Goal: Task Accomplishment & Management: Manage account settings

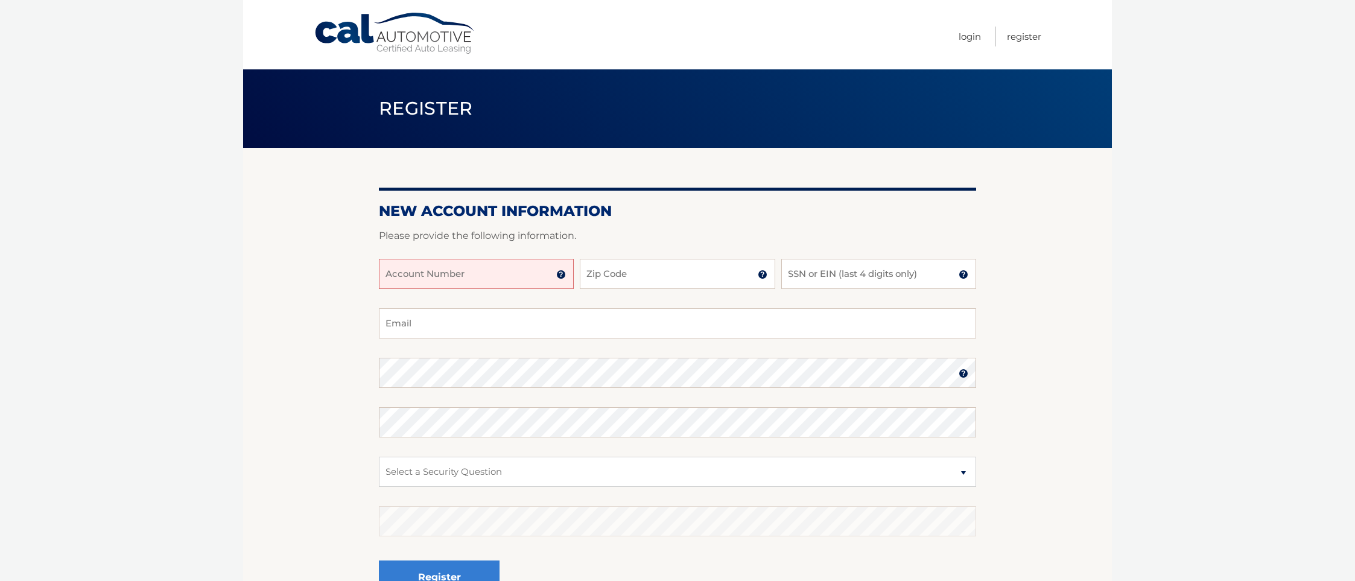
click at [408, 267] on input "Account Number" at bounding box center [476, 274] width 195 height 30
type input "44456021982"
click at [657, 286] on input "Zip Code" at bounding box center [677, 274] width 195 height 30
type input "07070"
type input "pameladunn.ad@gmail.com"
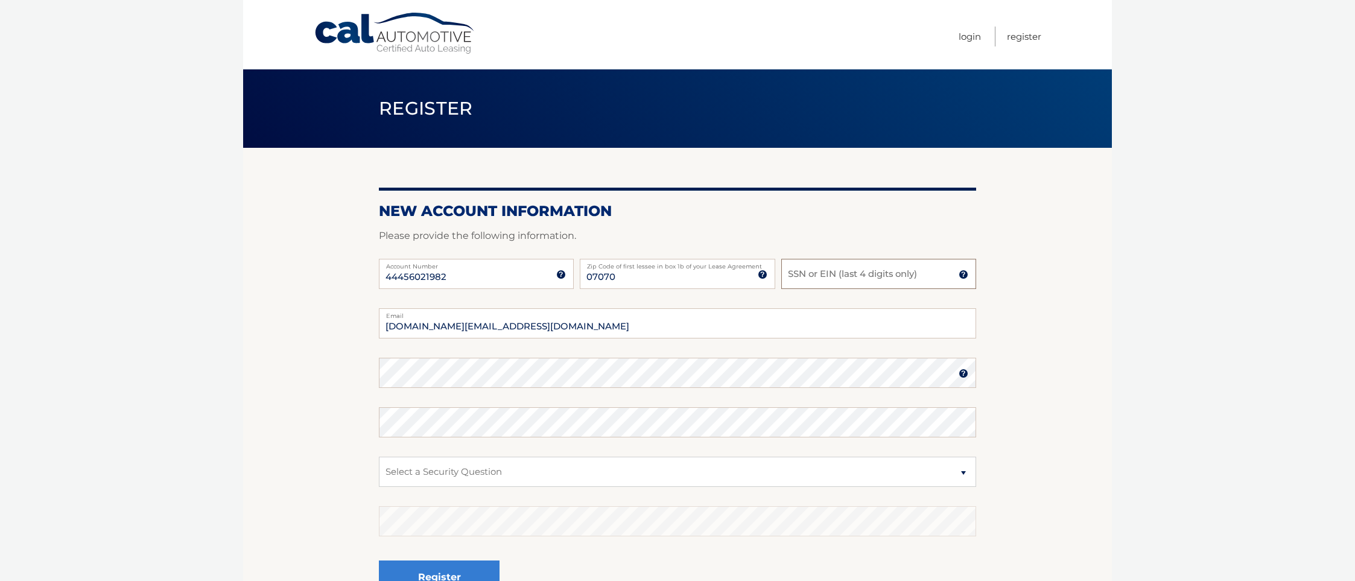
click at [842, 274] on input "SSN or EIN (last 4 digits only)" at bounding box center [878, 274] width 195 height 30
type input "4757"
click at [961, 469] on select "Select a Security Question What was the name of your elementary school? What is…" at bounding box center [677, 472] width 597 height 30
select select "2"
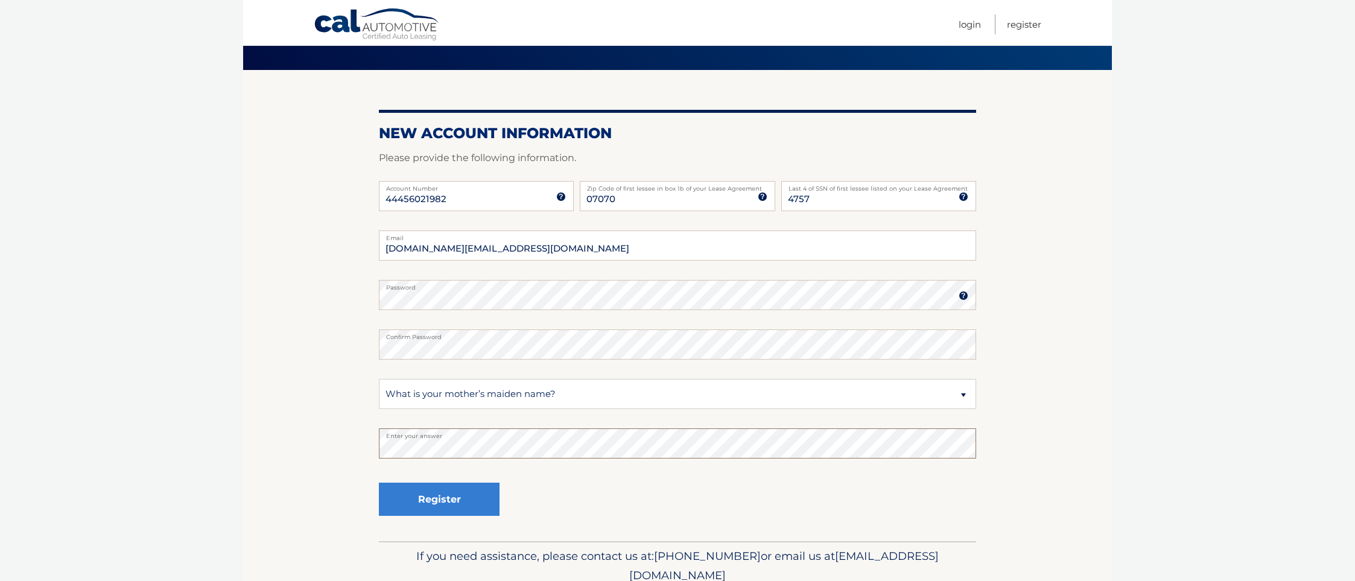
scroll to position [79, 0]
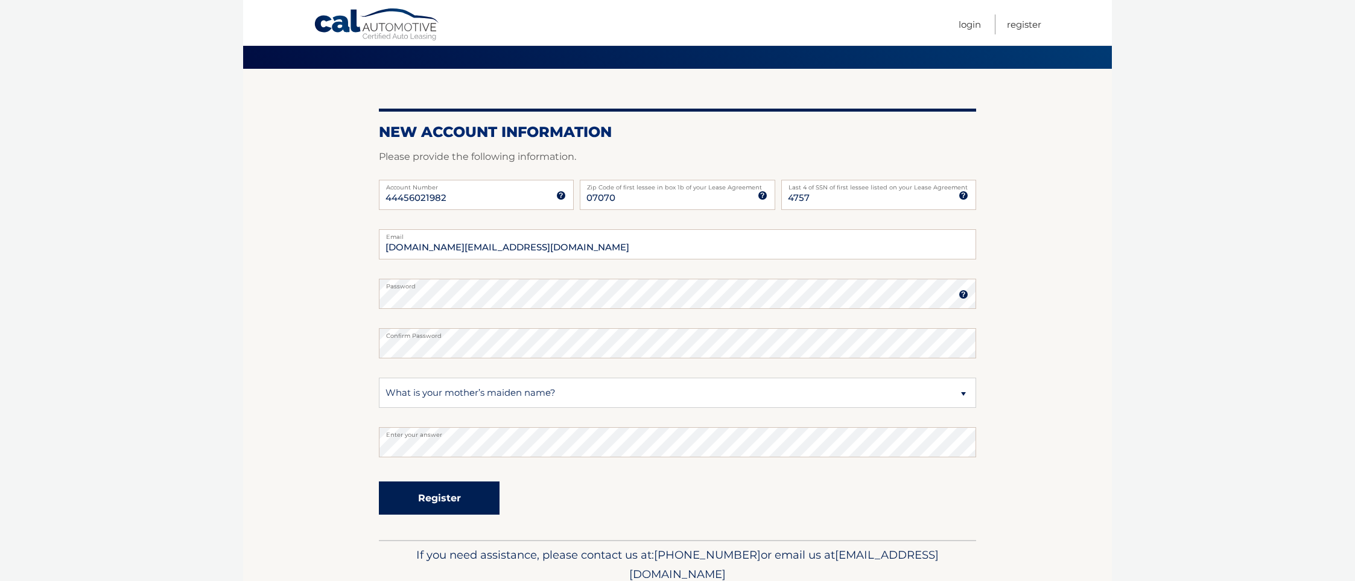
click at [442, 498] on button "Register" at bounding box center [439, 498] width 121 height 33
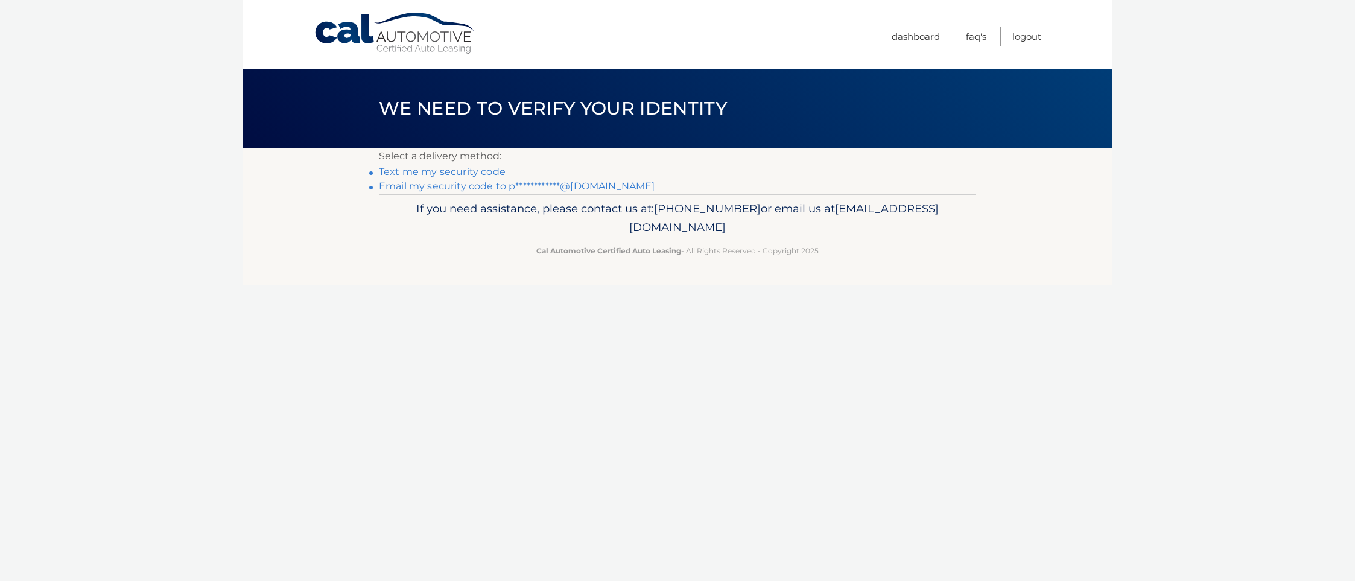
click at [401, 172] on link "Text me my security code" at bounding box center [442, 171] width 127 height 11
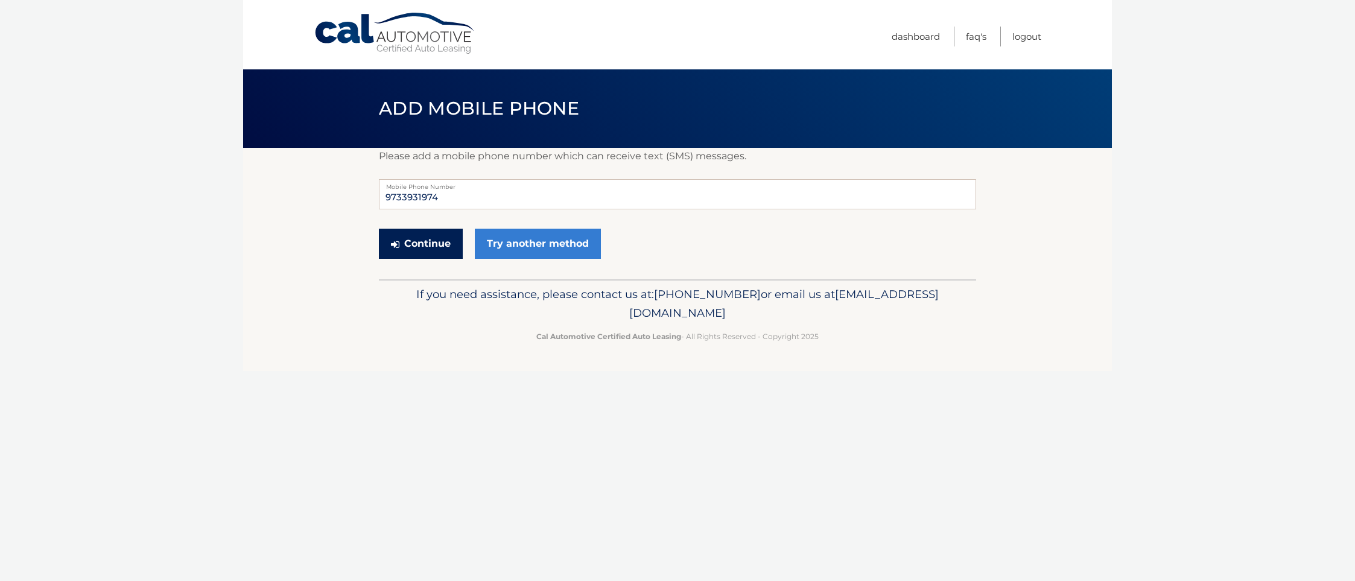
click at [421, 246] on button "Continue" at bounding box center [421, 244] width 84 height 30
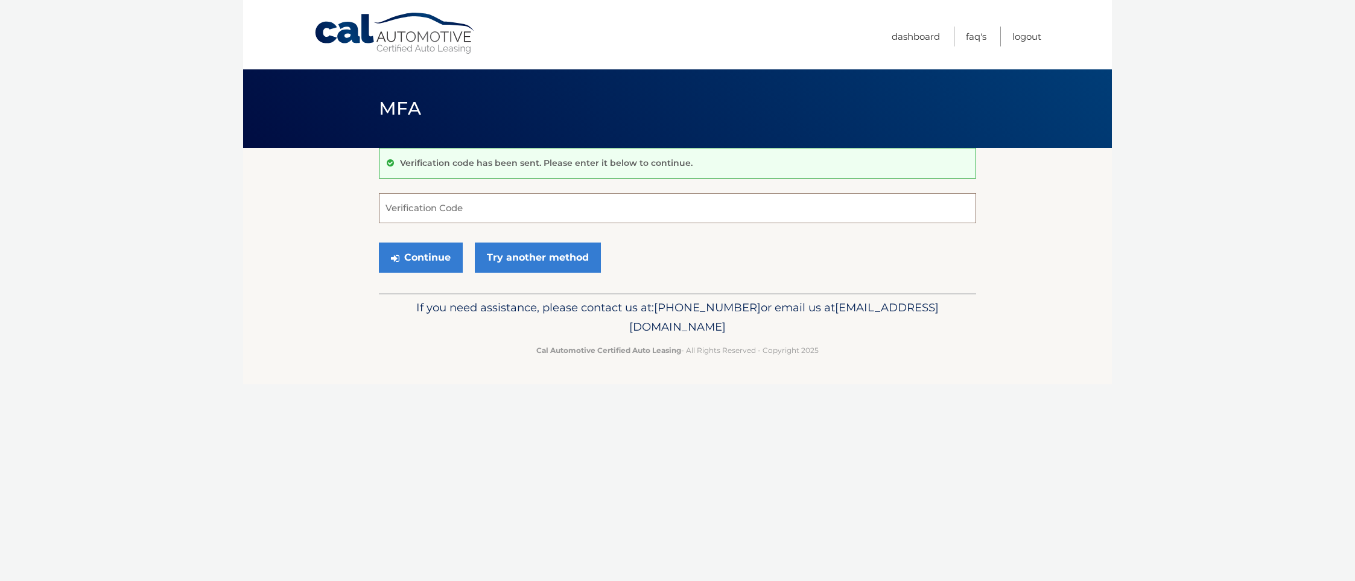
click at [433, 208] on input "Verification Code" at bounding box center [677, 208] width 597 height 30
type input "247082"
click at [424, 261] on button "Continue" at bounding box center [421, 258] width 84 height 30
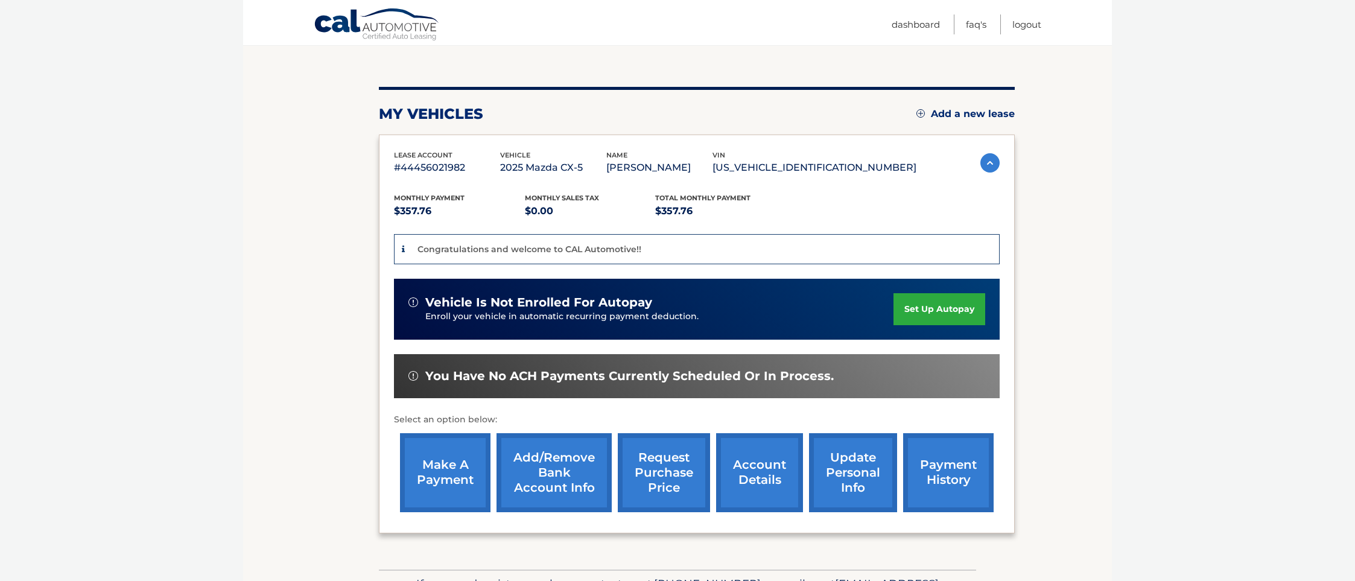
scroll to position [116, 0]
click at [930, 304] on link "set up autopay" at bounding box center [940, 309] width 92 height 32
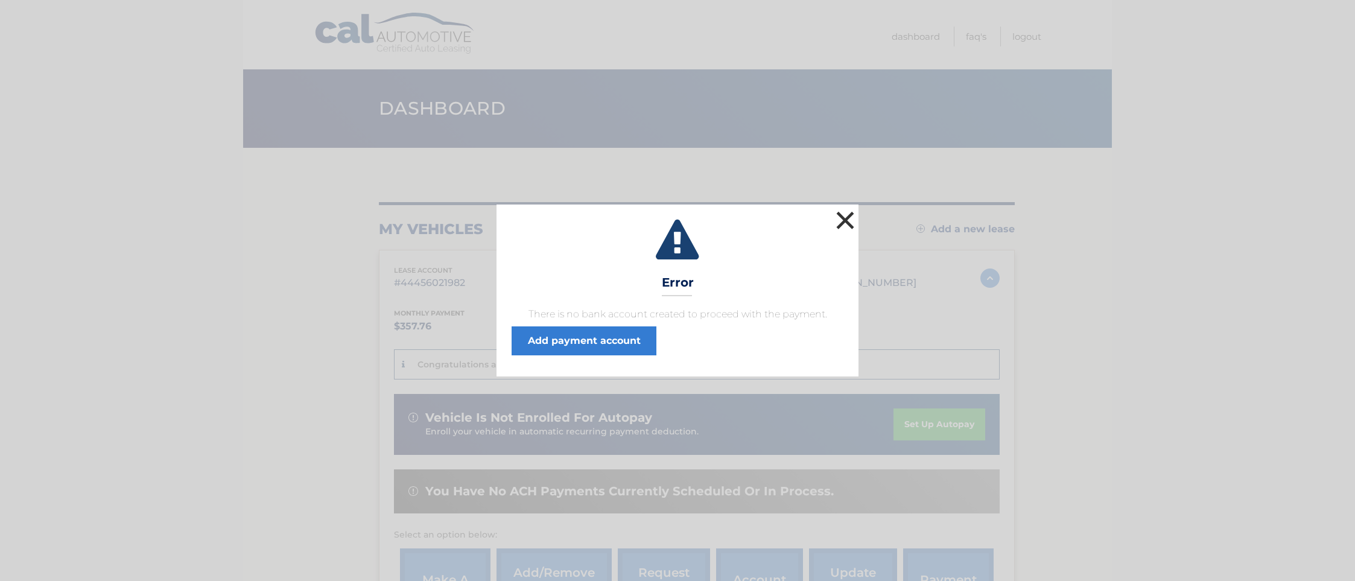
drag, startPoint x: 844, startPoint y: 219, endPoint x: 844, endPoint y: 227, distance: 8.4
click at [844, 219] on button "×" at bounding box center [845, 220] width 24 height 24
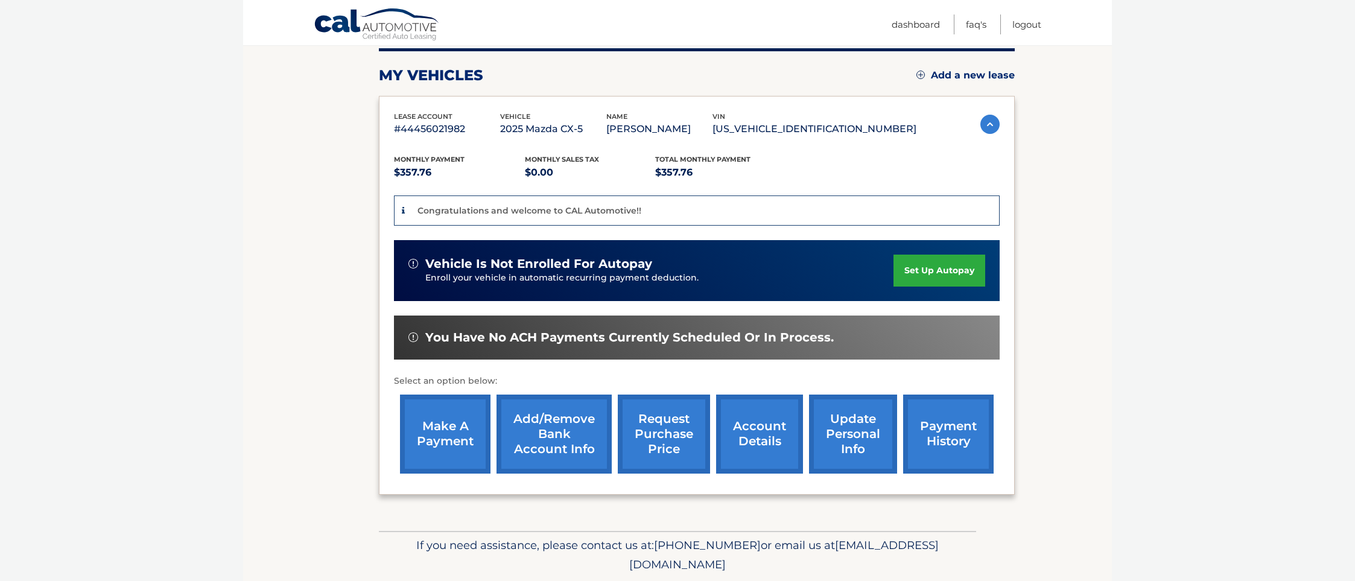
scroll to position [194, 0]
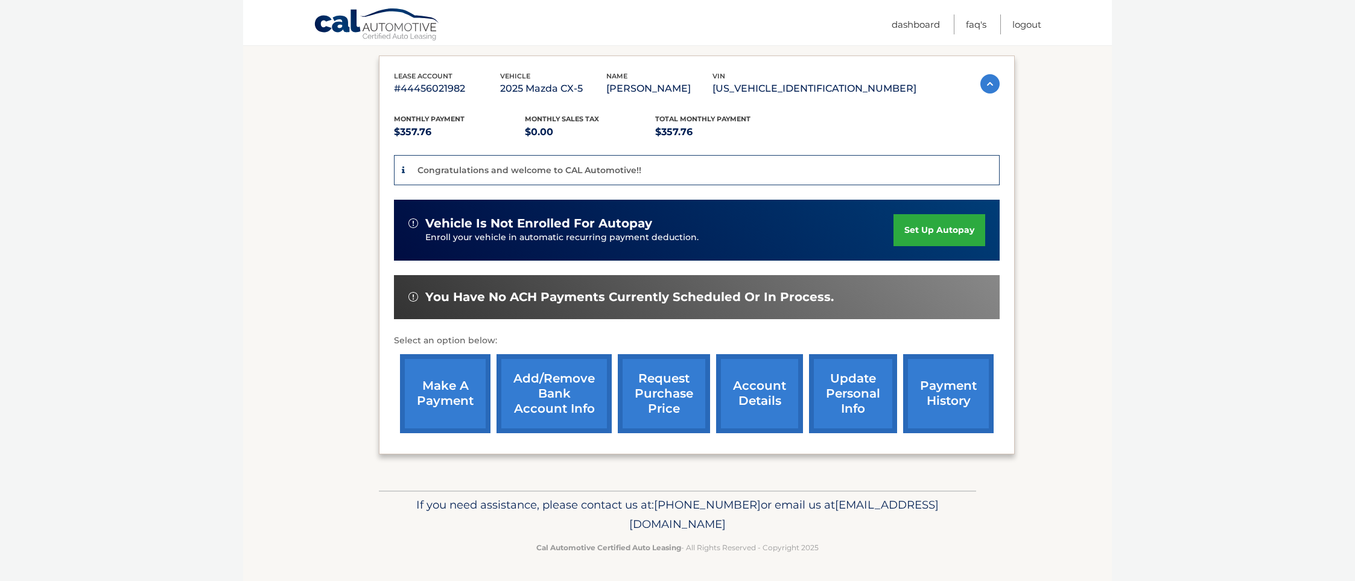
click at [646, 169] on div "Congratulations and welcome to CAL Automotive!!" at bounding box center [697, 170] width 606 height 31
click at [560, 407] on link "Add/Remove bank account info" at bounding box center [554, 393] width 115 height 79
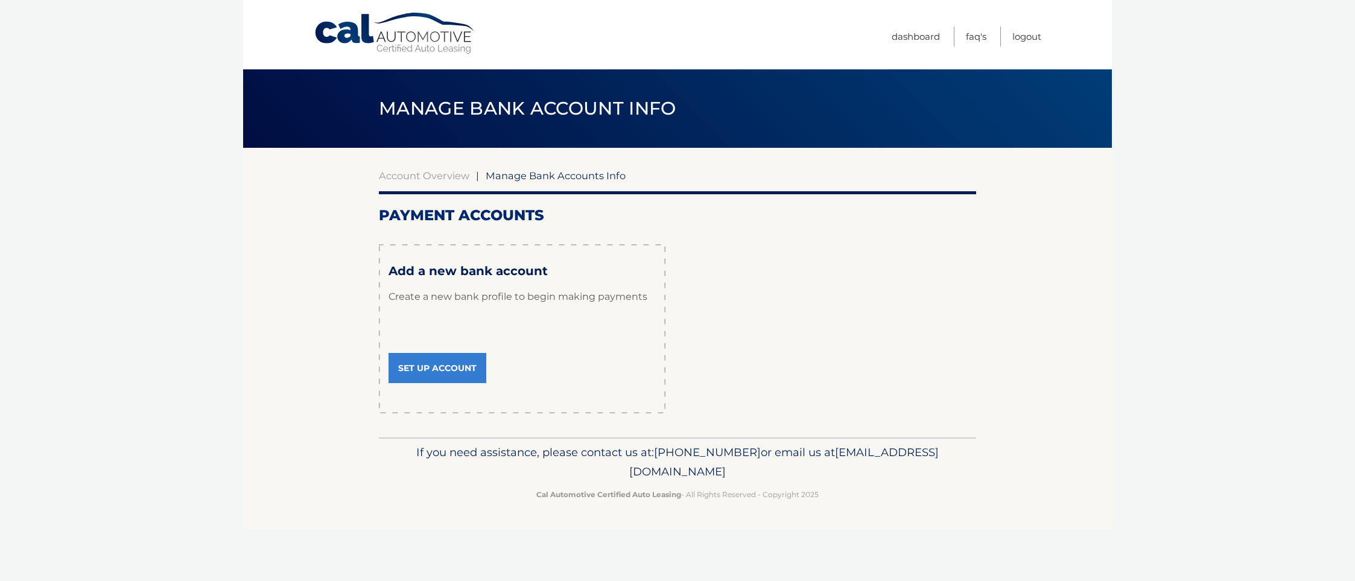
click at [435, 370] on link "Set Up Account" at bounding box center [438, 368] width 98 height 30
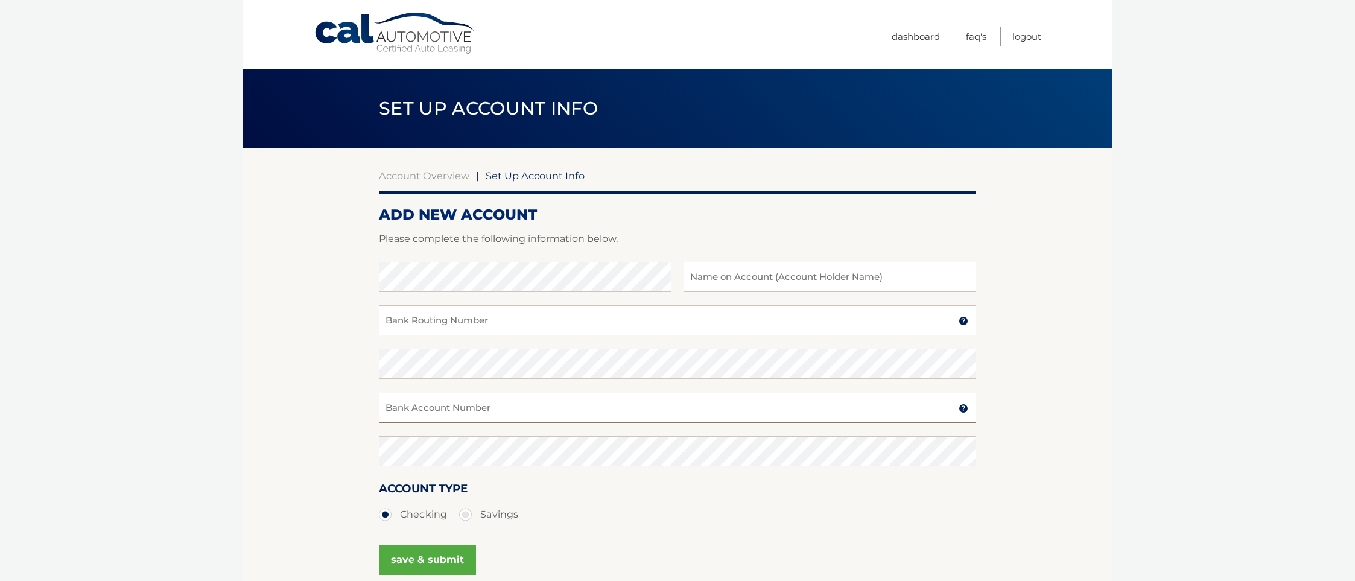
click at [455, 407] on input "Bank Account Number" at bounding box center [677, 408] width 597 height 30
type input "Chase"
drag, startPoint x: 367, startPoint y: 413, endPoint x: 345, endPoint y: 414, distance: 22.9
click at [345, 414] on section "Account Overview | Set Up Account Info ADD NEW ACCOUNT Please complete the foll…" at bounding box center [677, 378] width 869 height 460
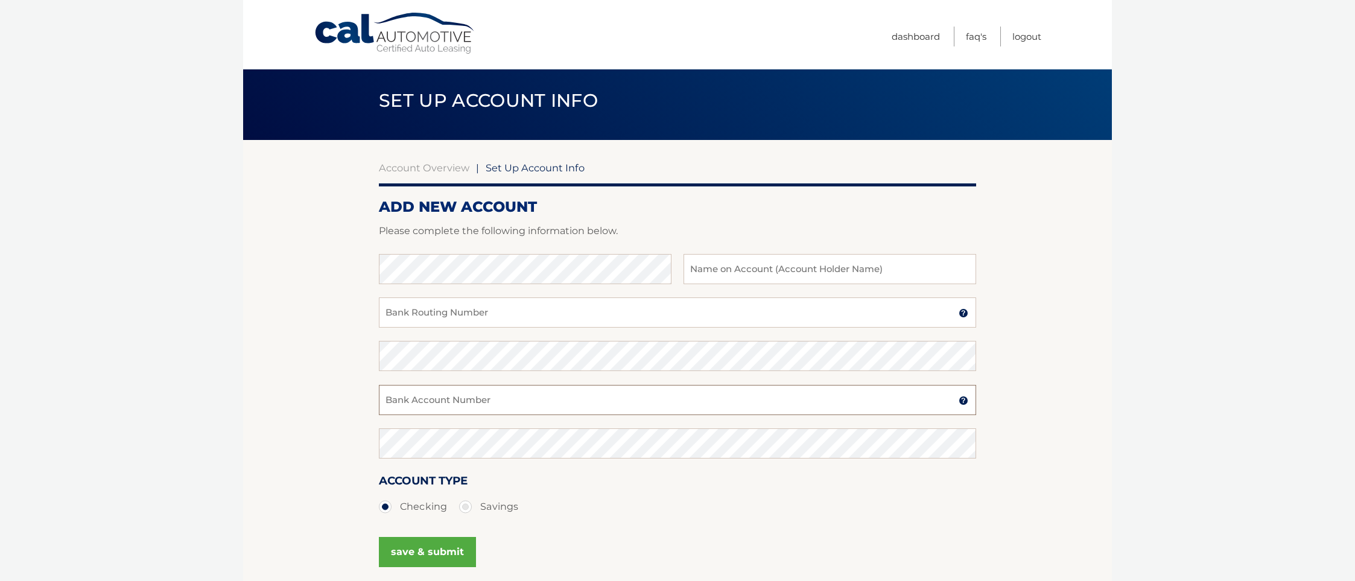
scroll to position [10, 0]
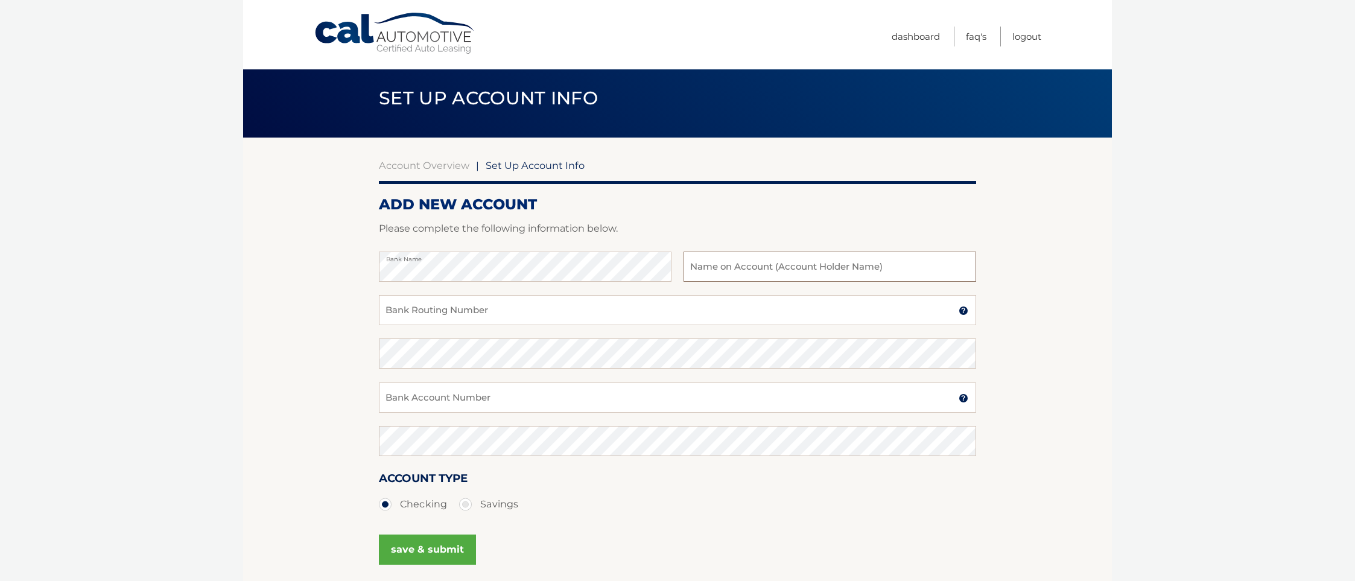
click at [765, 265] on input "text" at bounding box center [830, 267] width 293 height 30
type input "Pamela Dunn"
click at [413, 310] on input "Bank Routing Number" at bounding box center [677, 310] width 597 height 30
paste input "021202337"
type input "021202337"
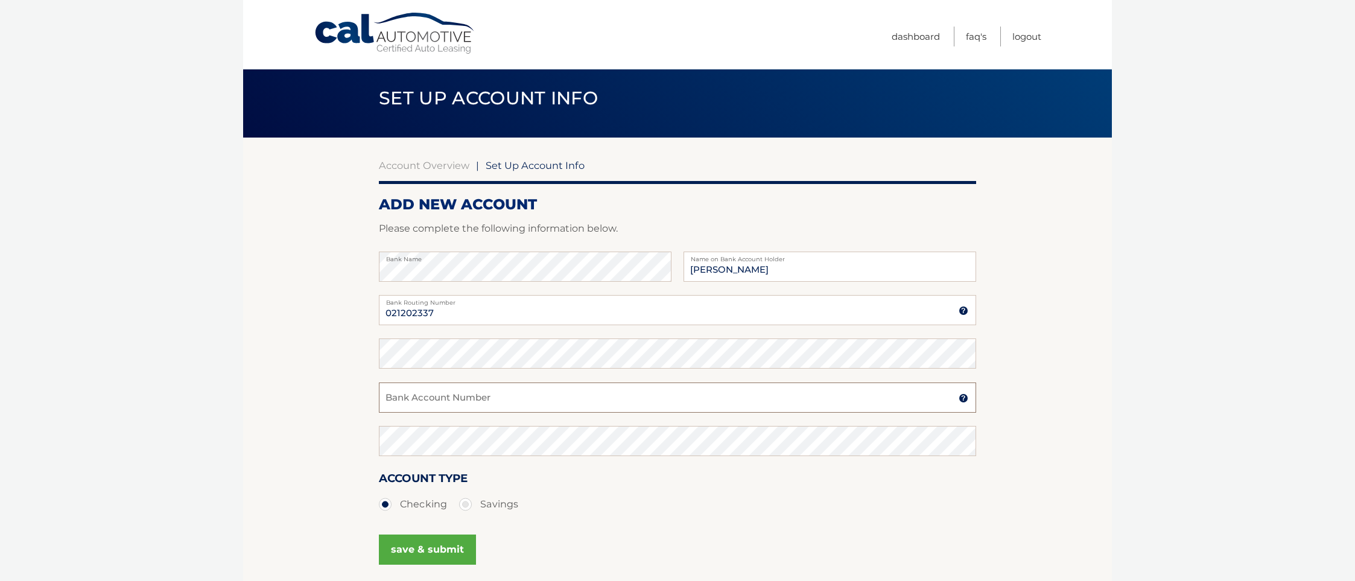
click at [423, 404] on input "Bank Account Number" at bounding box center [677, 398] width 597 height 30
paste input "712087060"
type input "712087060"
drag, startPoint x: 434, startPoint y: 310, endPoint x: 357, endPoint y: 308, distance: 77.3
click at [355, 308] on section "Account Overview | Set Up Account Info ADD NEW ACCOUNT Please complete the foll…" at bounding box center [677, 368] width 869 height 460
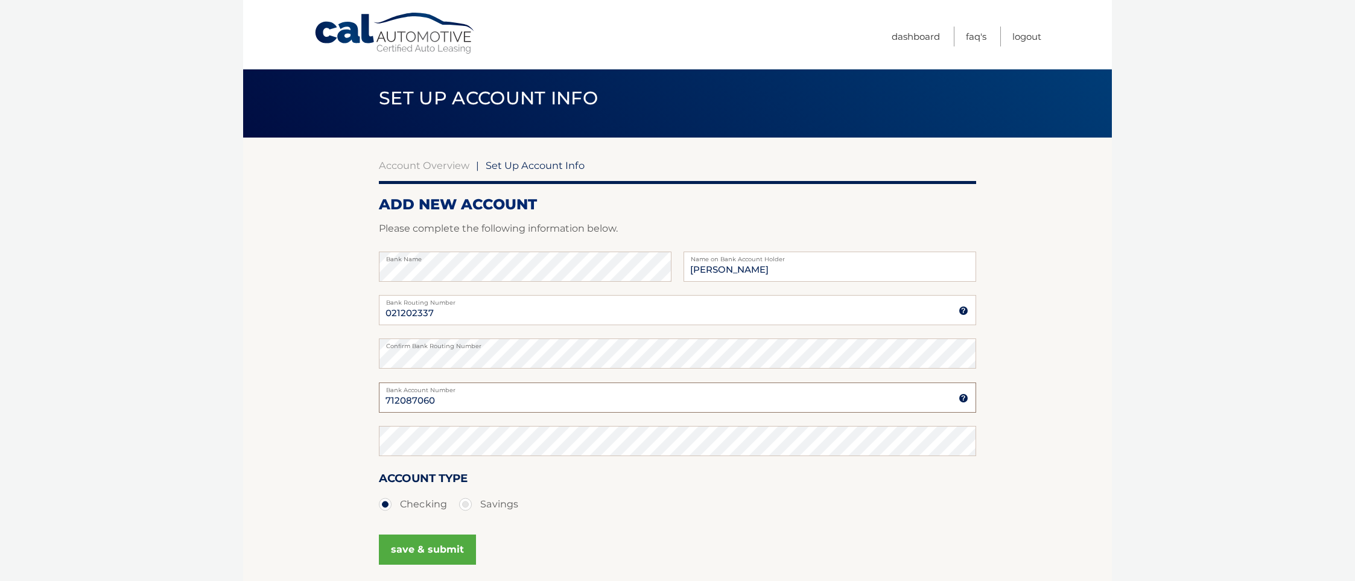
drag, startPoint x: 456, startPoint y: 399, endPoint x: 345, endPoint y: 392, distance: 111.3
click at [335, 392] on section "Account Overview | Set Up Account Info ADD NEW ACCOUNT Please complete the foll…" at bounding box center [677, 368] width 869 height 460
click at [433, 546] on button "save & submit" at bounding box center [427, 550] width 97 height 30
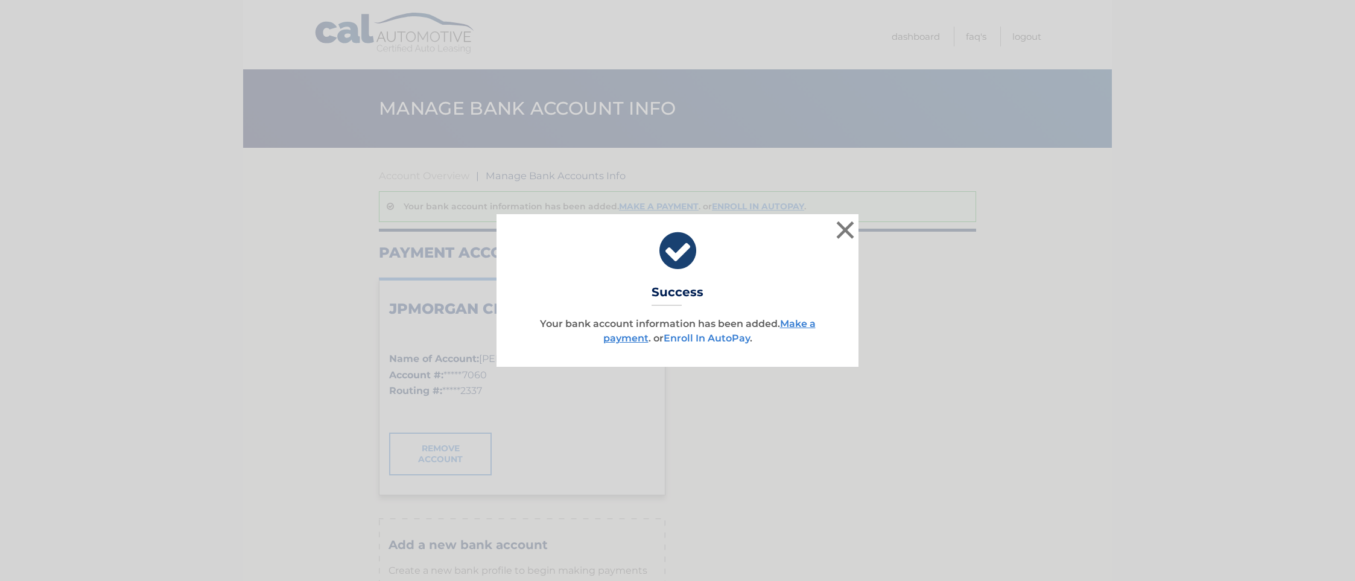
click at [692, 337] on link "Enroll In AutoPay" at bounding box center [707, 337] width 86 height 11
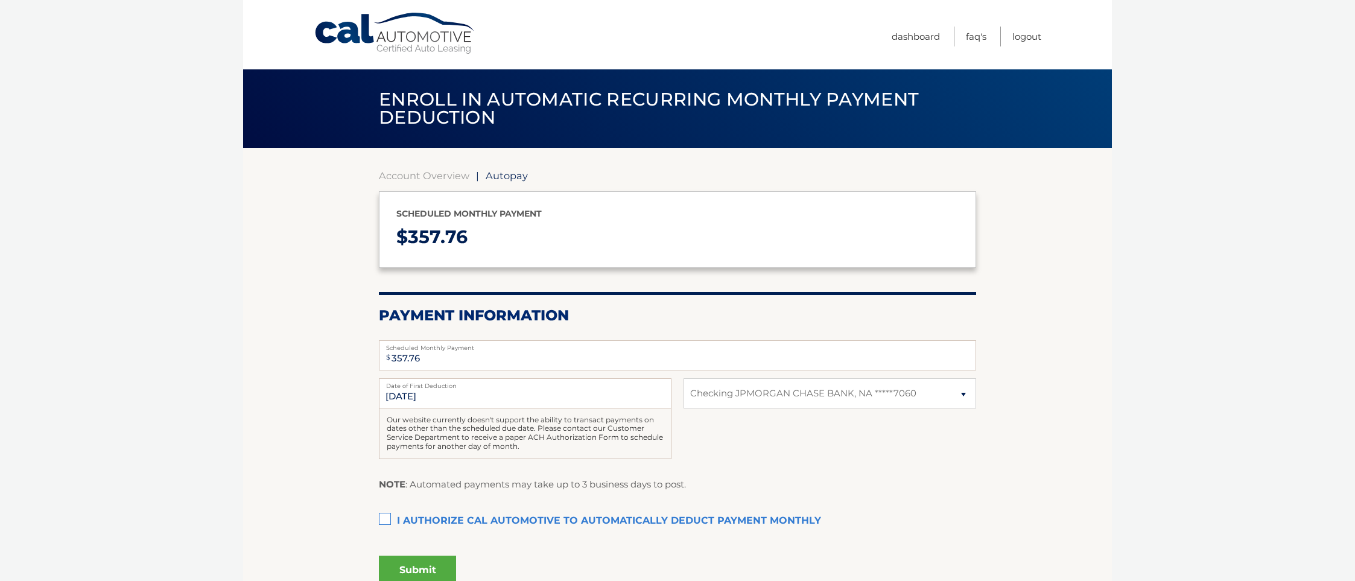
select select "YmRlOWM2OTAtNThmYS00YzdiLTk2NWUtZDAwNmVkMTlkY2E0"
click at [433, 399] on input "[DATE]" at bounding box center [525, 393] width 293 height 30
drag, startPoint x: 396, startPoint y: 395, endPoint x: 444, endPoint y: 401, distance: 48.0
click at [405, 395] on input "10/11/2025" at bounding box center [525, 393] width 293 height 30
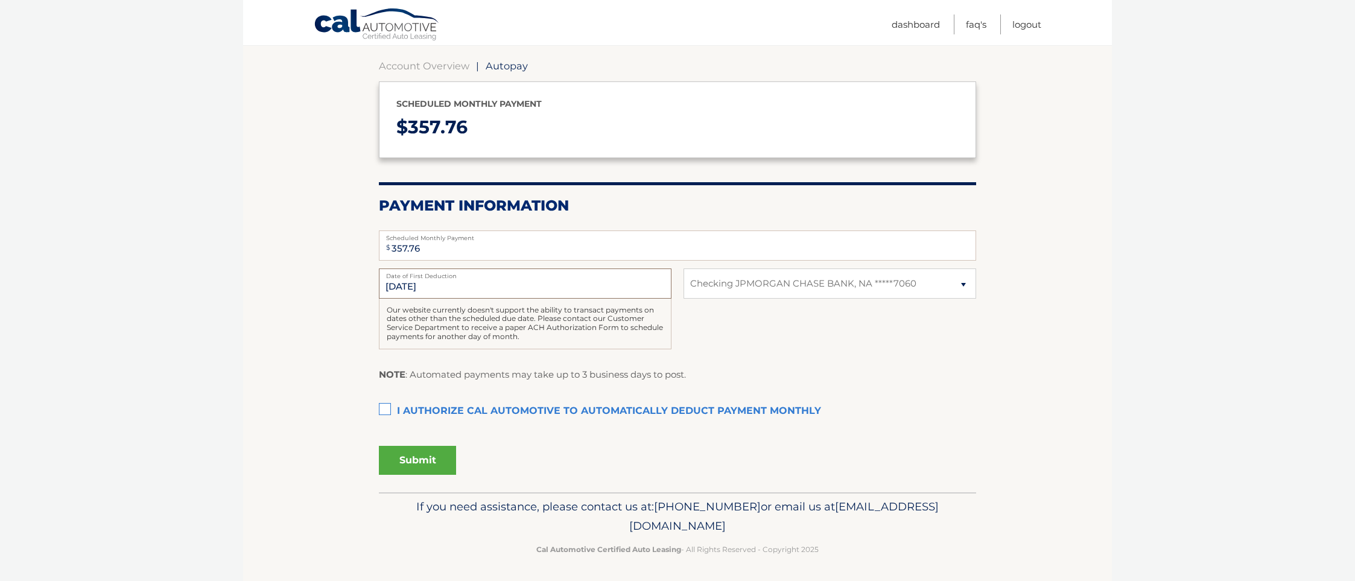
scroll to position [112, 0]
click at [388, 409] on label "I authorize cal automotive to automatically deduct payment monthly This checkbo…" at bounding box center [677, 410] width 597 height 24
click at [0, 0] on input "I authorize cal automotive to automatically deduct payment monthly This checkbo…" at bounding box center [0, 0] width 0 height 0
click at [422, 457] on button "Submit" at bounding box center [417, 458] width 77 height 29
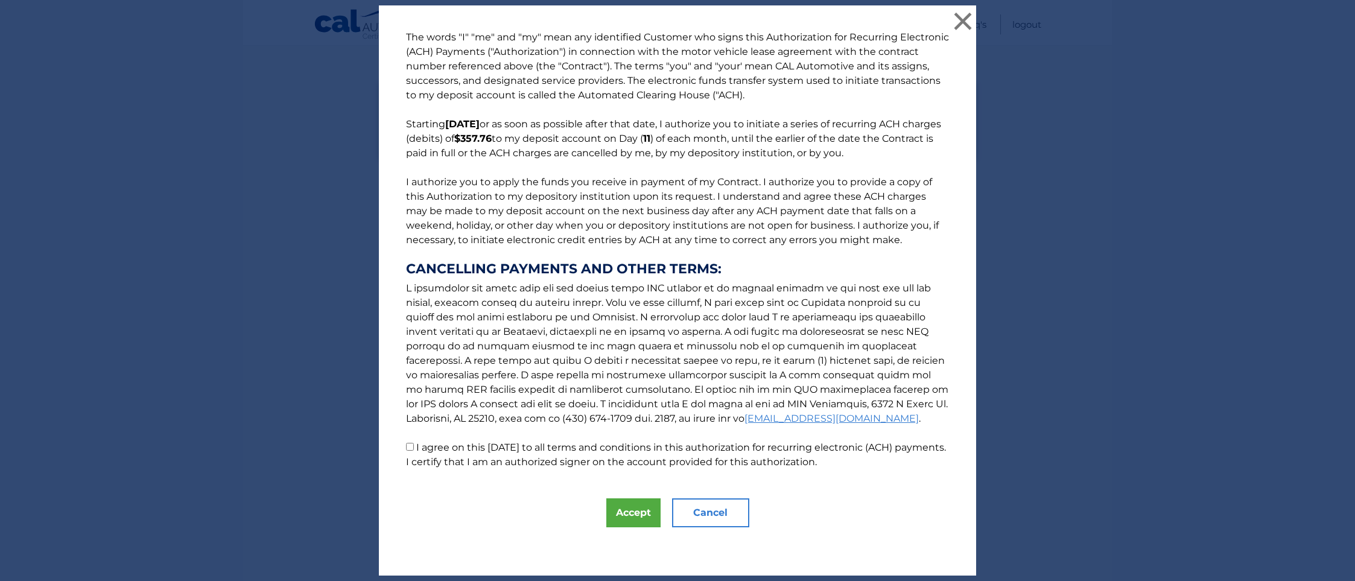
click at [410, 446] on input "I agree on this 09/27/2025 to all terms and conditions in this authorization fo…" at bounding box center [410, 447] width 8 height 8
checkbox input "true"
click at [629, 513] on button "Accept" at bounding box center [633, 512] width 54 height 29
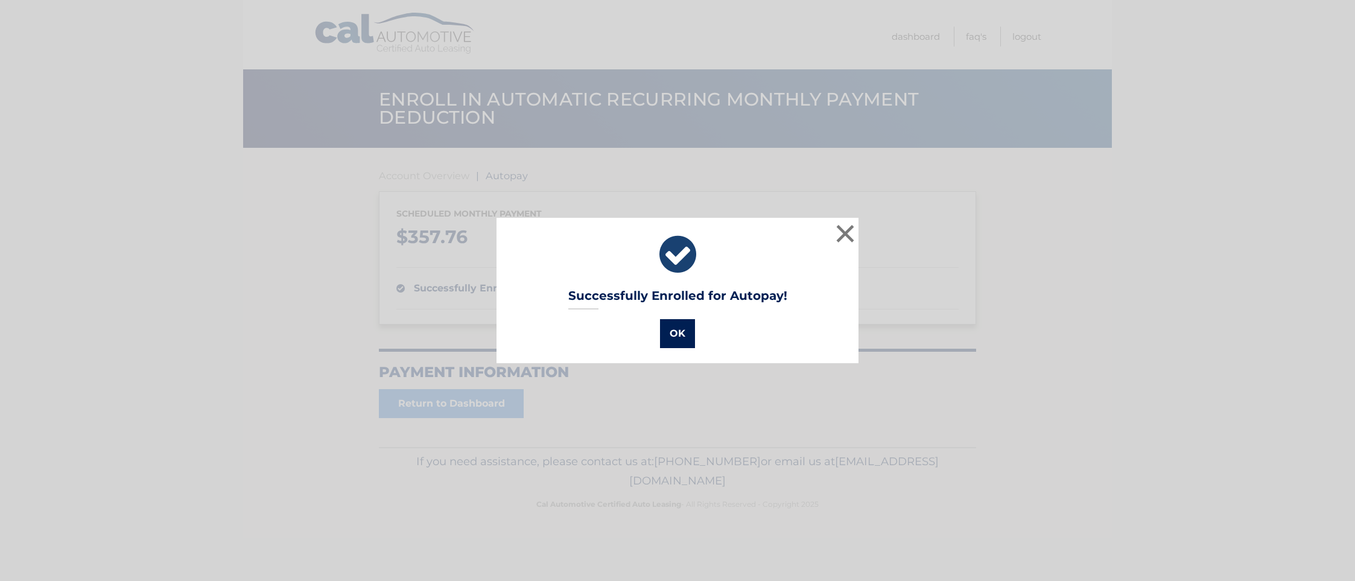
click at [676, 328] on button "OK" at bounding box center [677, 333] width 35 height 29
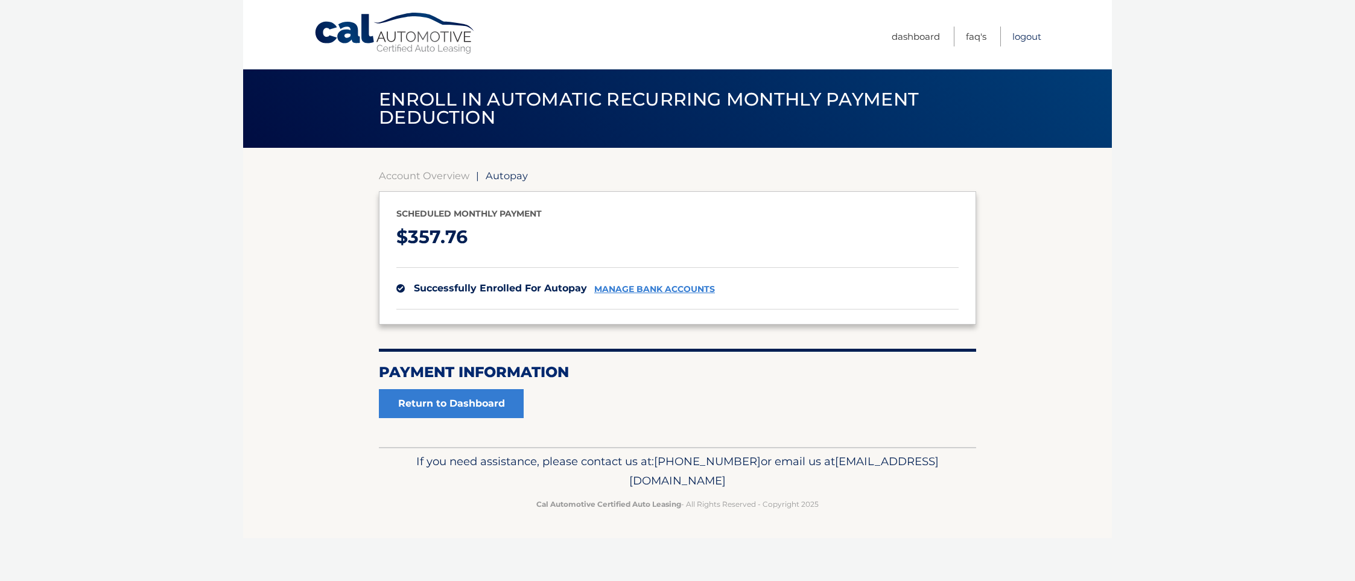
click at [1034, 35] on link "Logout" at bounding box center [1027, 37] width 29 height 20
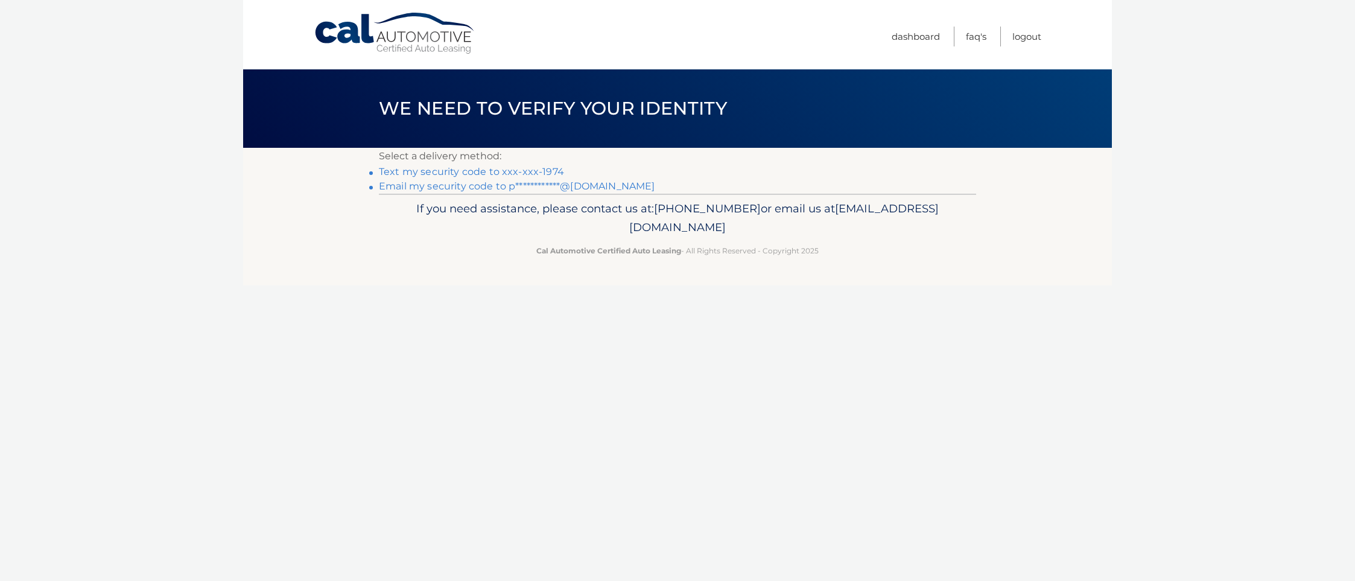
click at [474, 173] on link "Text my security code to xxx-xxx-1974" at bounding box center [471, 171] width 185 height 11
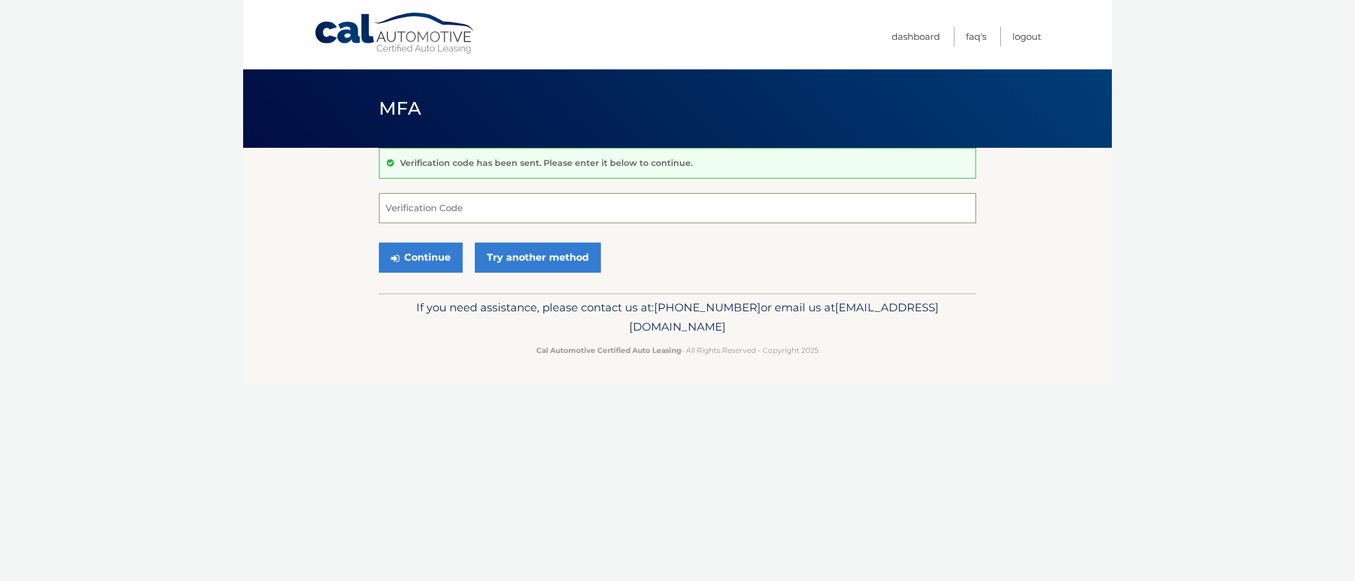
click at [447, 208] on input "Verification Code" at bounding box center [677, 208] width 597 height 30
type input "090133"
click at [407, 255] on button "Continue" at bounding box center [421, 258] width 84 height 30
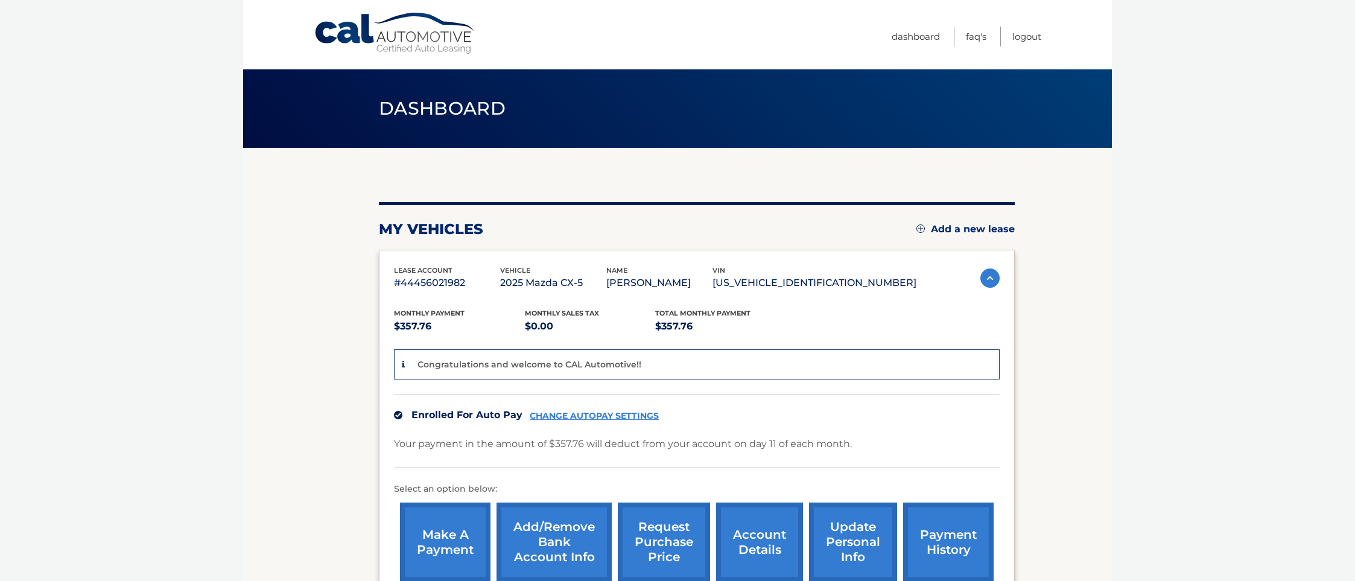
drag, startPoint x: 467, startPoint y: 282, endPoint x: 448, endPoint y: 278, distance: 19.2
click at [467, 282] on p "#44456021982" at bounding box center [447, 283] width 106 height 17
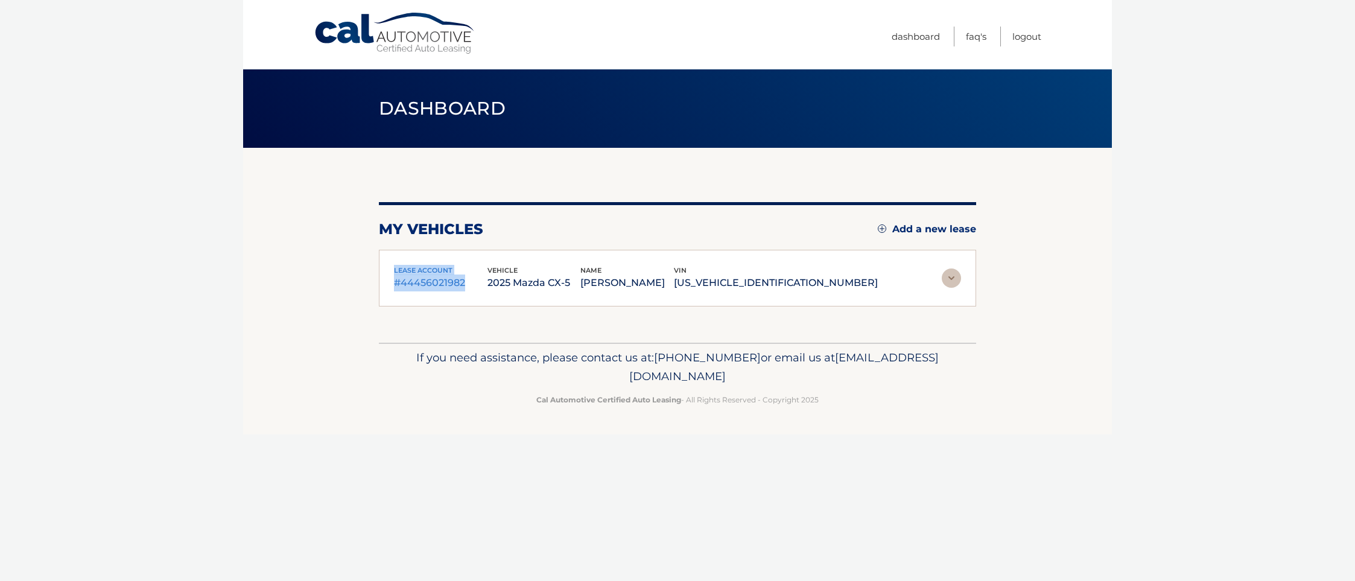
drag, startPoint x: 393, startPoint y: 266, endPoint x: 468, endPoint y: 281, distance: 76.8
click at [468, 281] on div "lease account #44456021982 vehicle 2025 Mazda CX-5 name [PERSON_NAME] vin [US_V…" at bounding box center [677, 278] width 597 height 57
copy div "lease account #44456021982"
drag, startPoint x: 757, startPoint y: 270, endPoint x: 866, endPoint y: 282, distance: 109.9
click at [866, 282] on div "vin [US_VEHICLE_IDENTIFICATION_NUMBER]" at bounding box center [776, 278] width 204 height 27
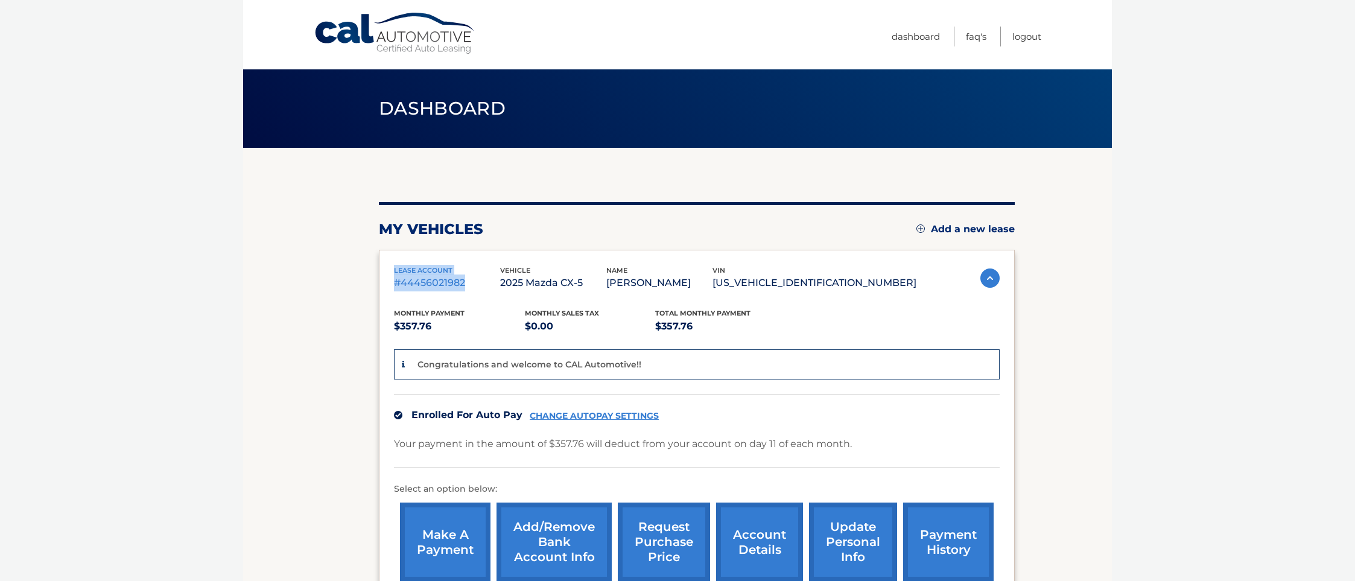
copy div "vin [US_VEHICLE_IDENTIFICATION_NUMBER]"
click at [1025, 33] on link "Logout" at bounding box center [1027, 37] width 29 height 20
